Goal: Transaction & Acquisition: Register for event/course

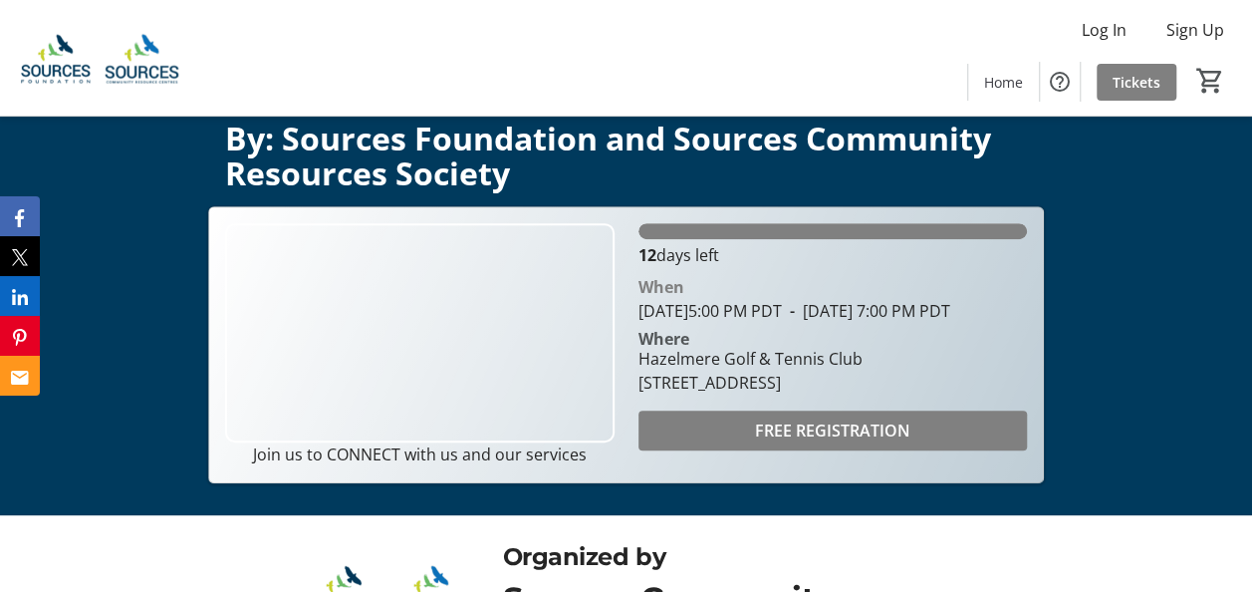
scroll to position [279, 0]
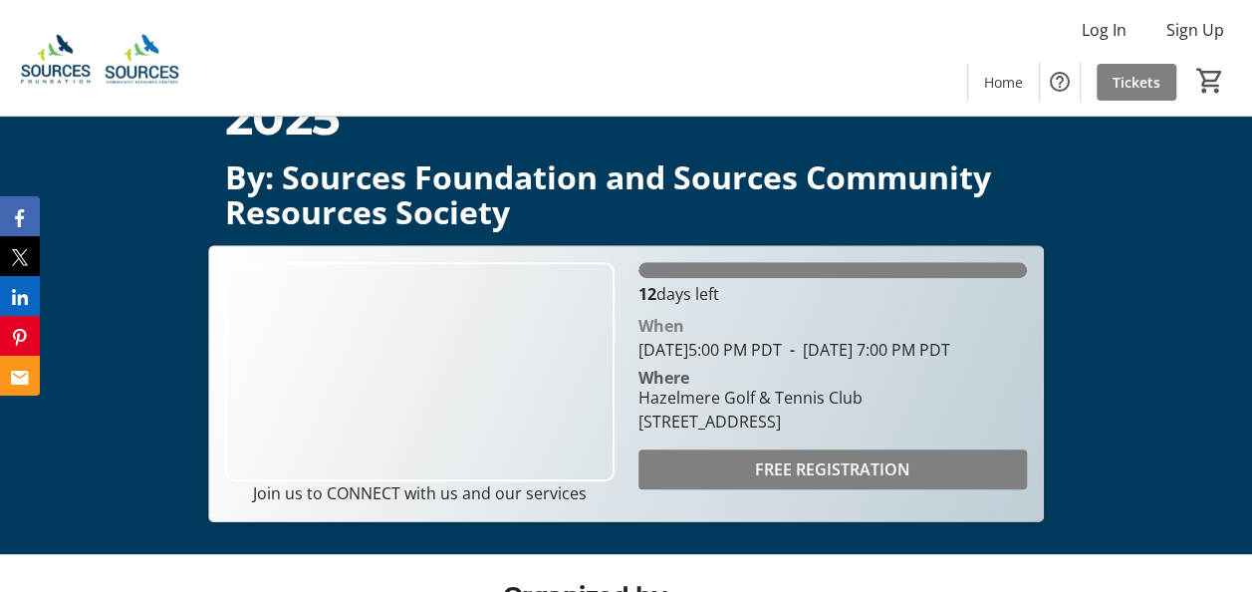
scroll to position [240, 0]
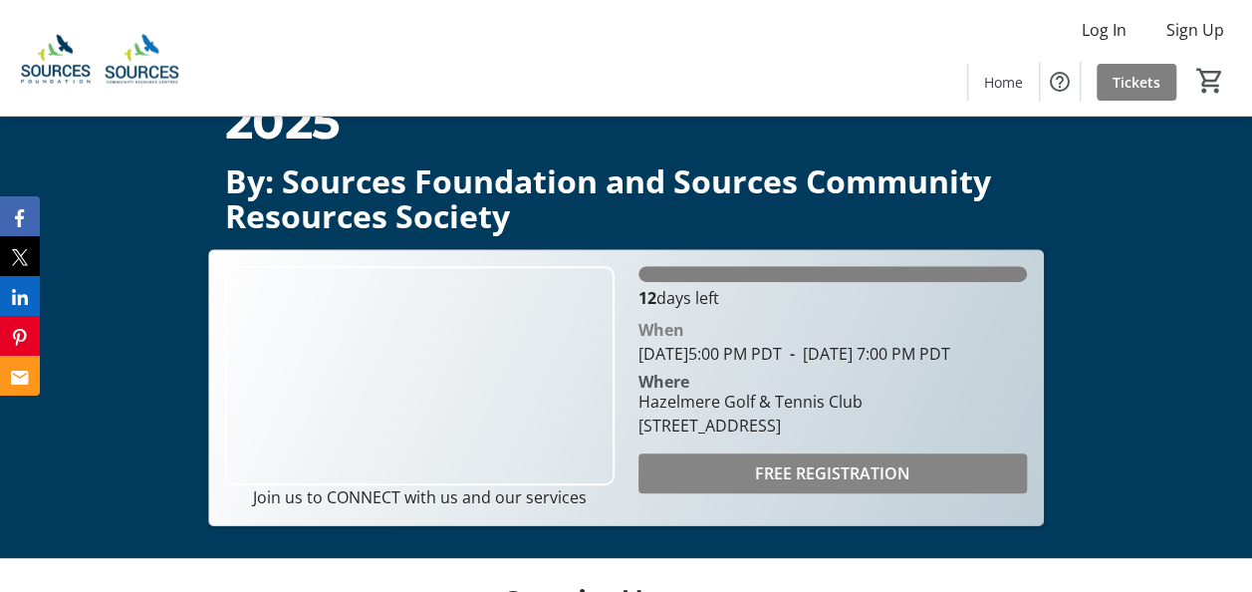
click at [734, 492] on span at bounding box center [832, 473] width 388 height 48
